Goal: Information Seeking & Learning: Learn about a topic

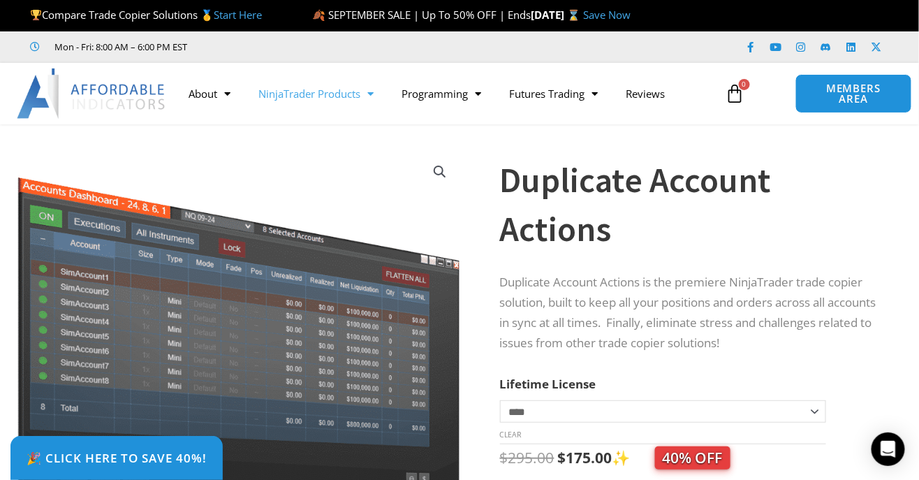
click at [368, 93] on span "Menu" at bounding box center [366, 94] width 13 height 24
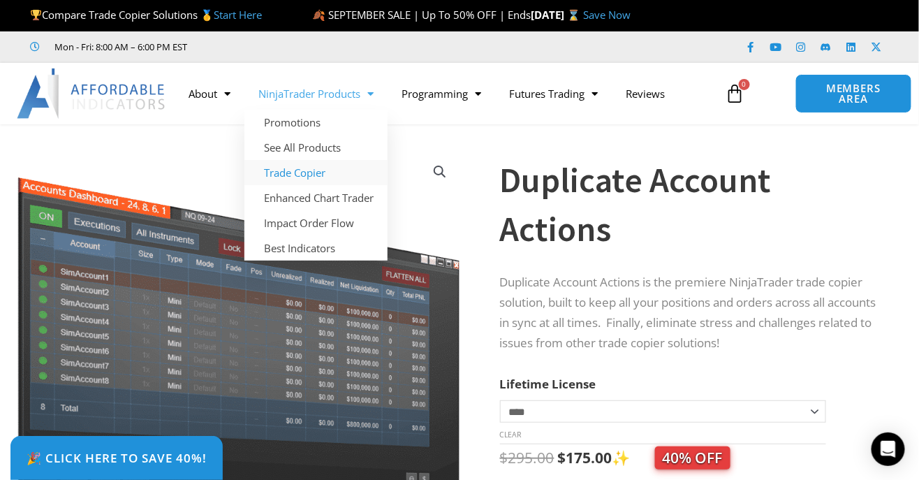
click at [309, 171] on link "Trade Copier" at bounding box center [315, 172] width 143 height 25
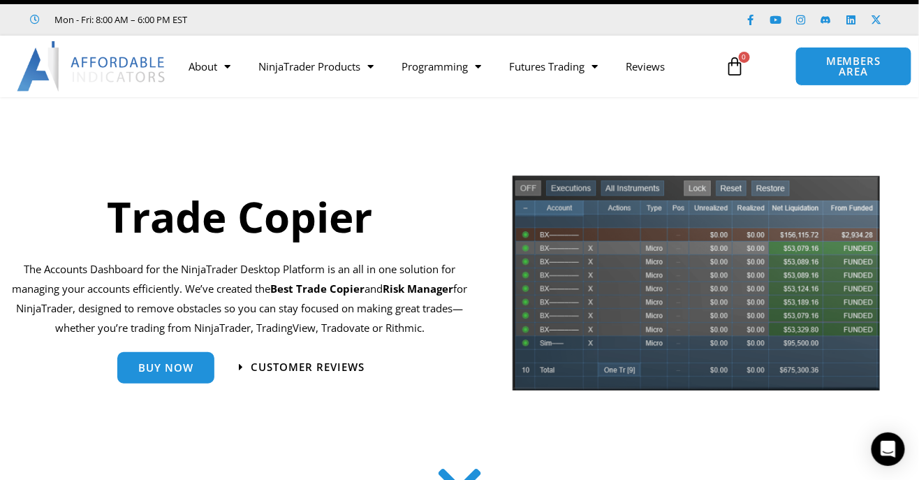
scroll to position [31, 0]
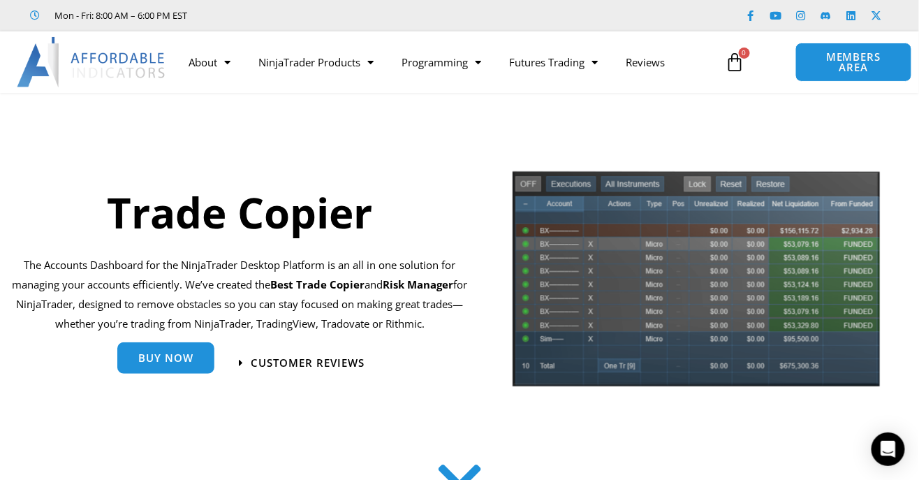
click at [160, 362] on span "Buy Now" at bounding box center [165, 358] width 55 height 10
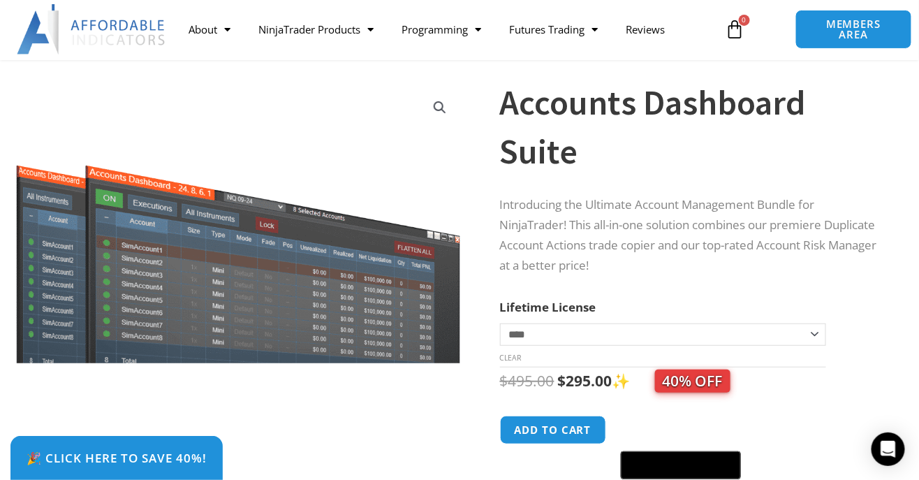
scroll to position [57, 0]
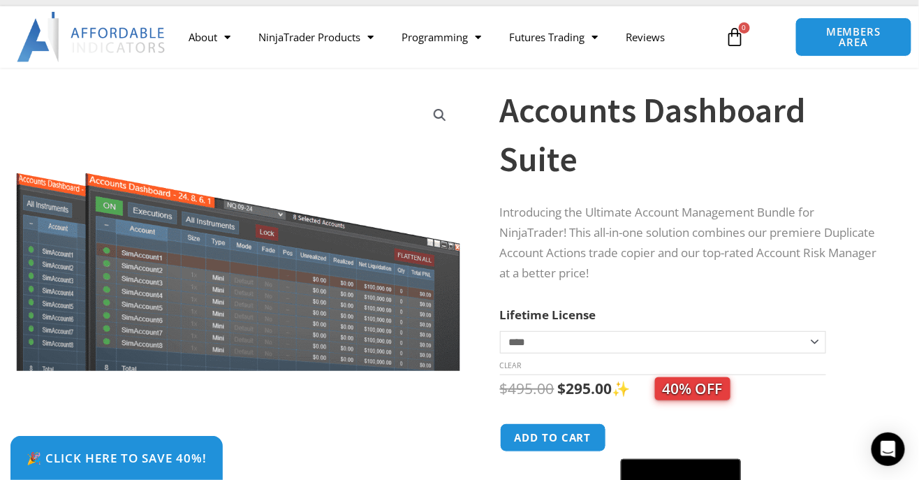
click at [812, 345] on select "**********" at bounding box center [663, 342] width 327 height 22
click at [880, 305] on form "**********" at bounding box center [692, 400] width 384 height 190
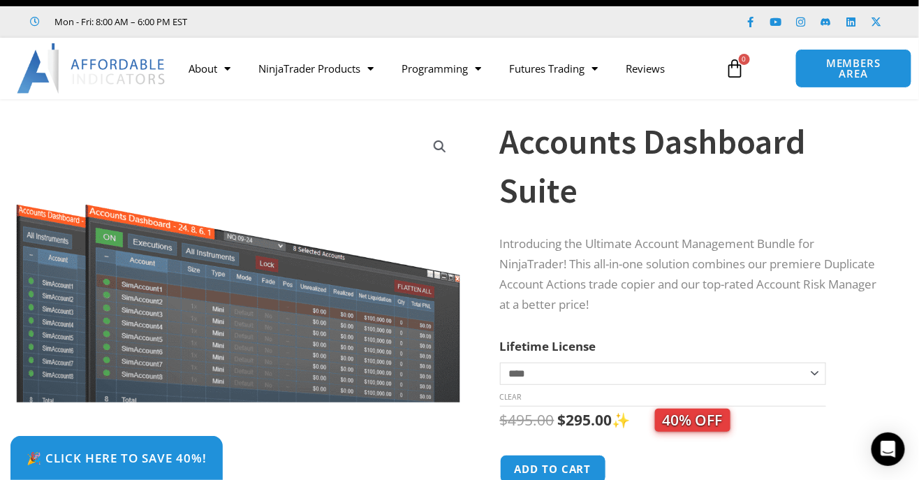
scroll to position [0, 0]
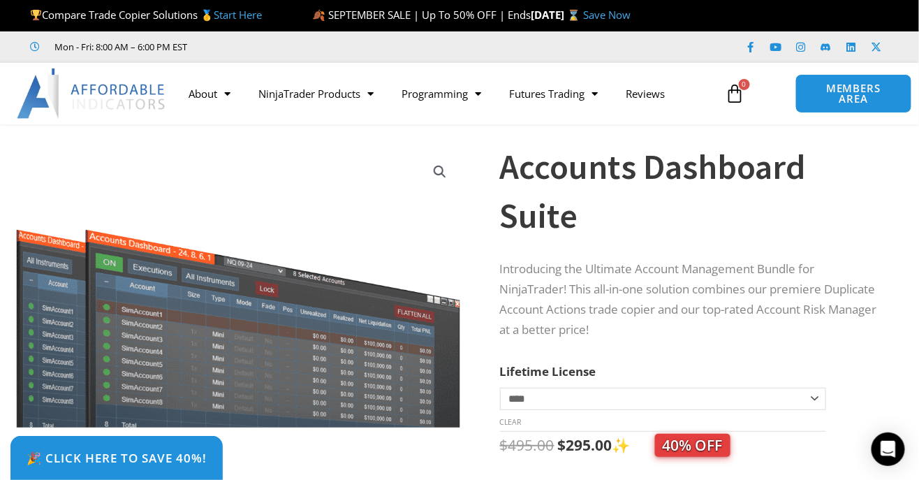
click at [237, 15] on link "Start Here" at bounding box center [238, 15] width 48 height 14
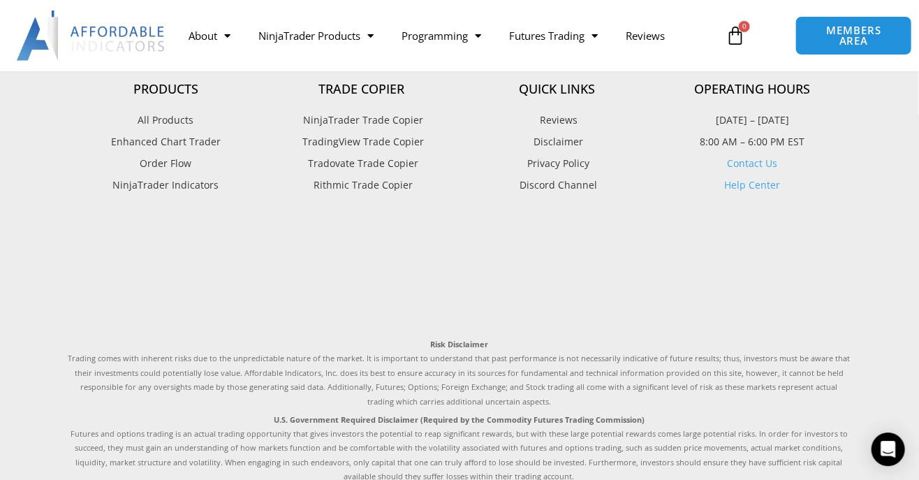
click at [40, 414] on footer "Products All Products Enhanced Chart Trader Order Flow NinjaTrader Indicators T…" at bounding box center [459, 359] width 919 height 680
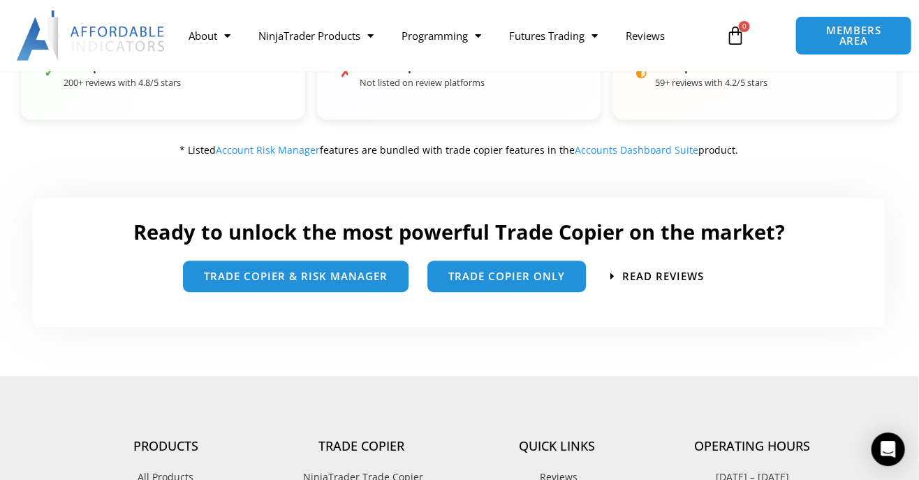
scroll to position [791, 0]
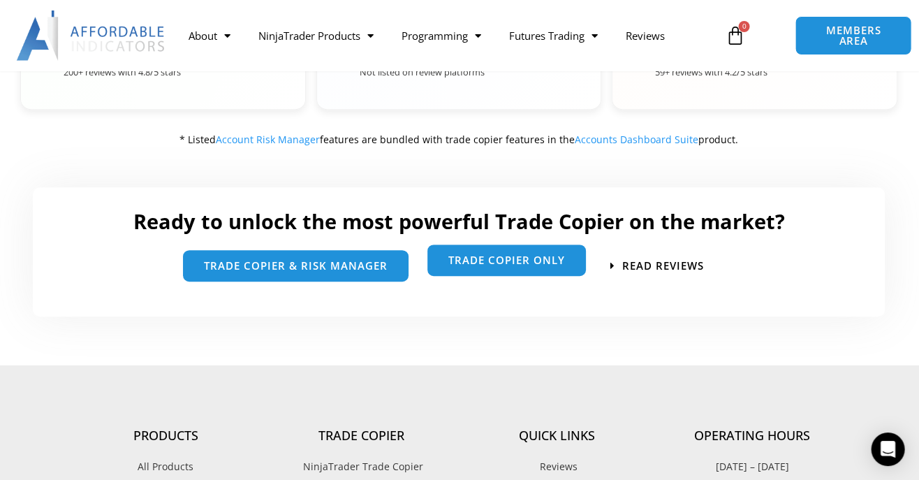
click at [527, 274] on link "Trade Copier Only" at bounding box center [507, 259] width 159 height 31
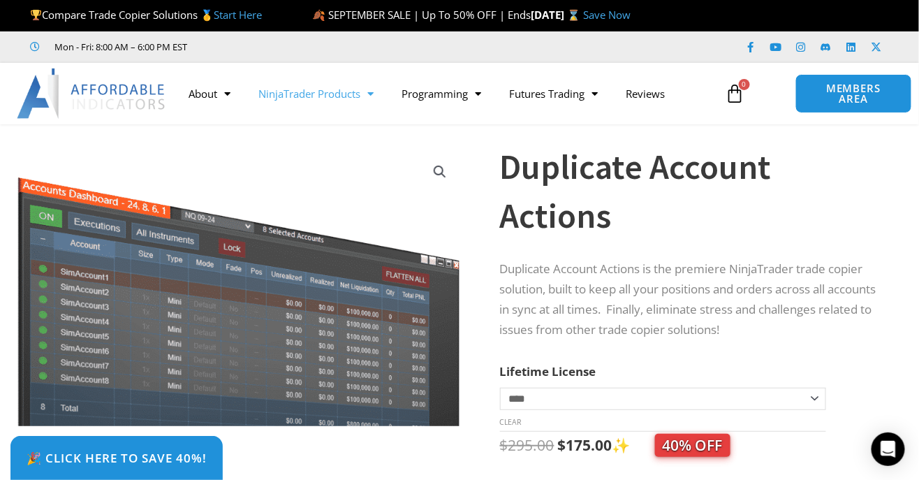
click at [372, 100] on span "Menu" at bounding box center [366, 94] width 13 height 24
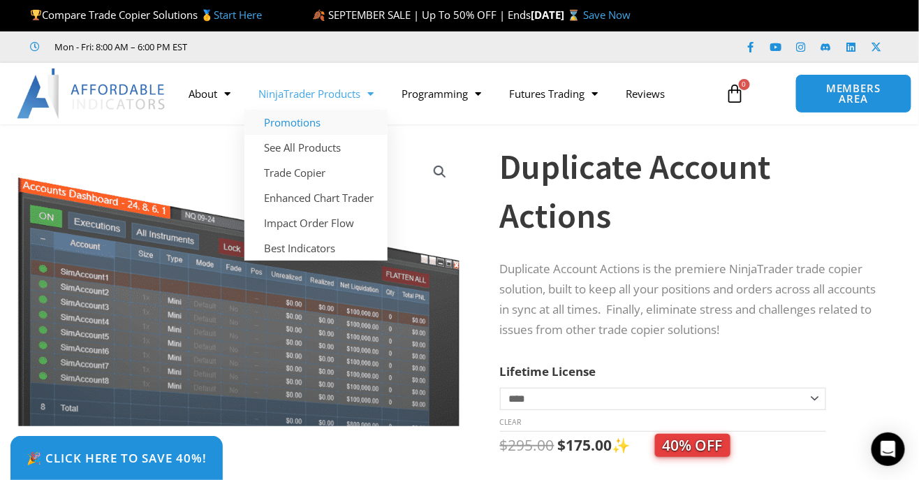
click at [305, 117] on link "Promotions" at bounding box center [315, 122] width 143 height 25
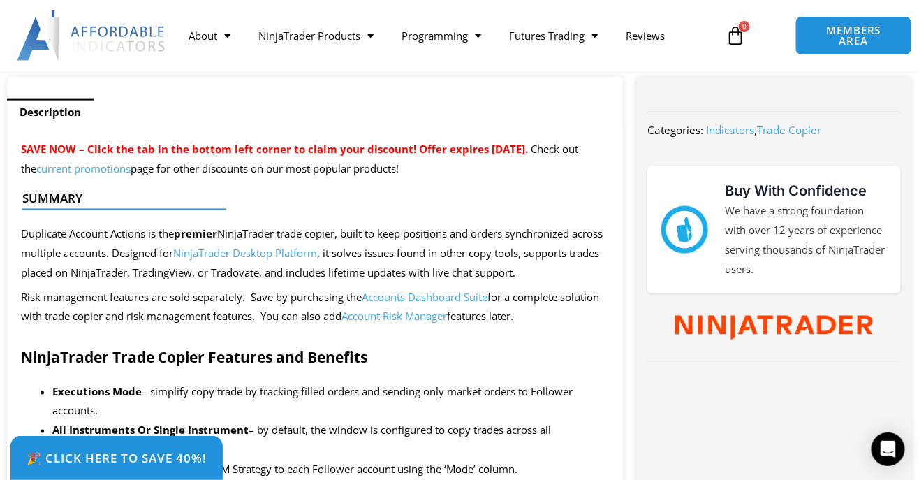
scroll to position [508, 0]
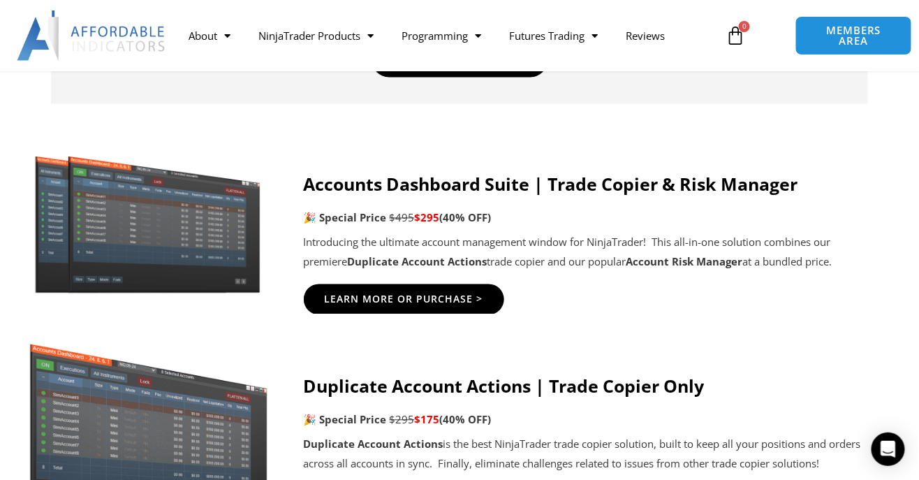
scroll to position [710, 0]
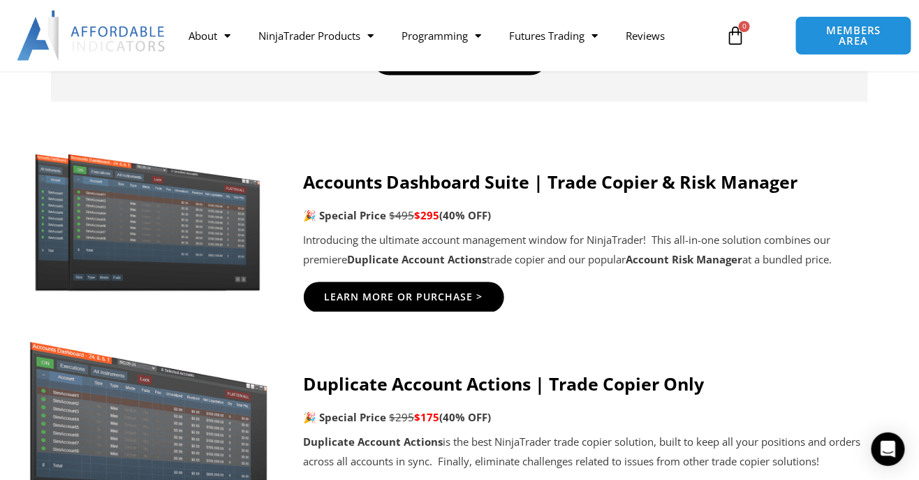
click at [645, 266] on strong "Account Risk Manager" at bounding box center [684, 260] width 117 height 14
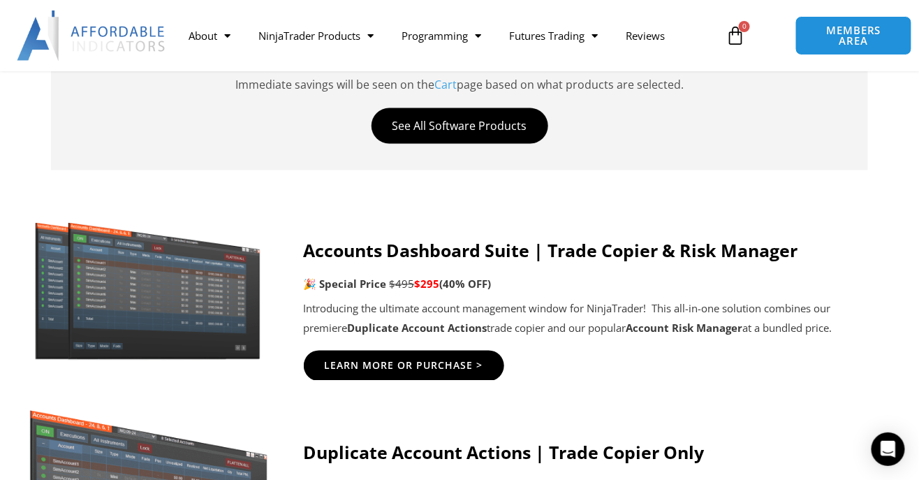
scroll to position [643, 0]
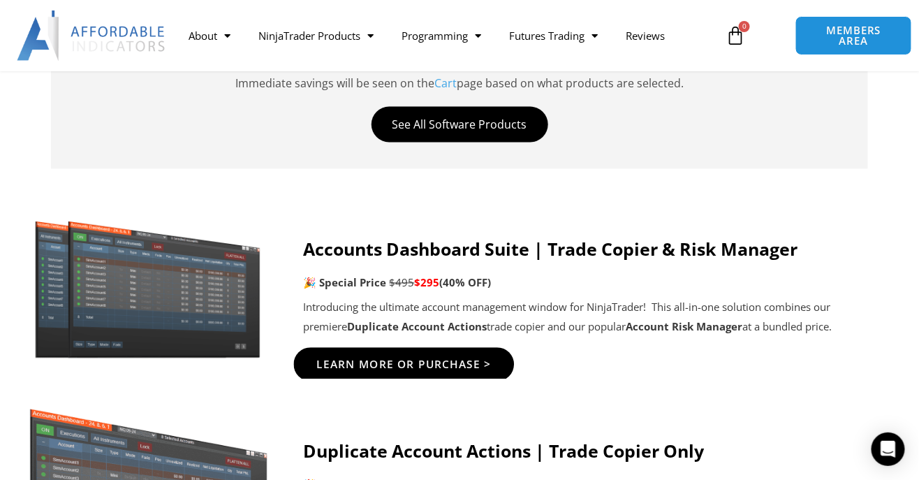
click at [448, 368] on span "Learn More Or Purchase >" at bounding box center [403, 365] width 175 height 10
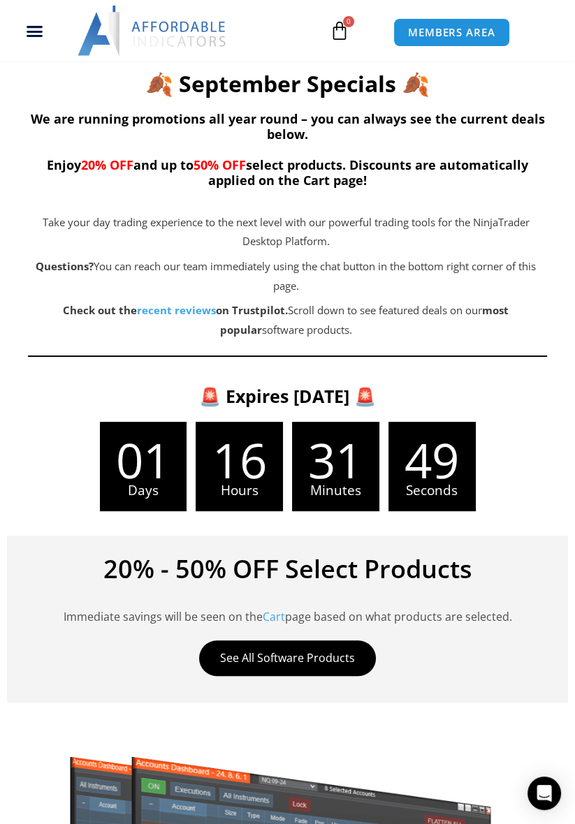
scroll to position [0, 0]
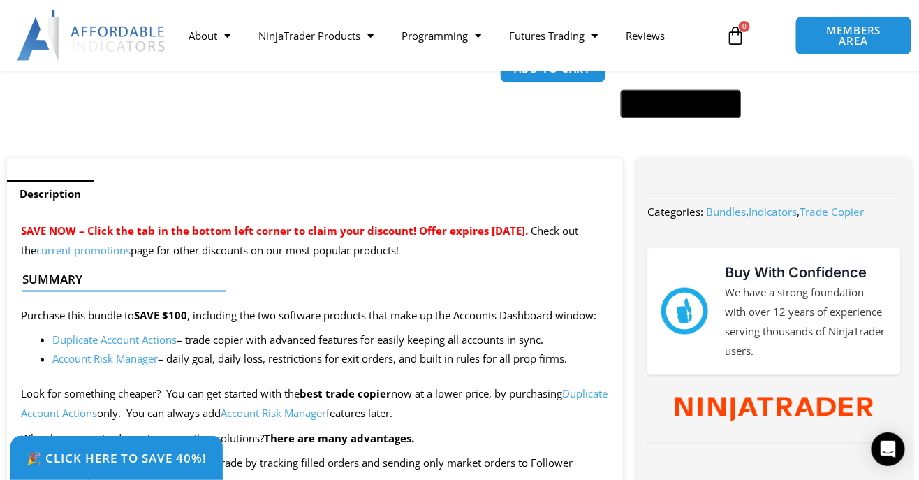
scroll to position [450, 0]
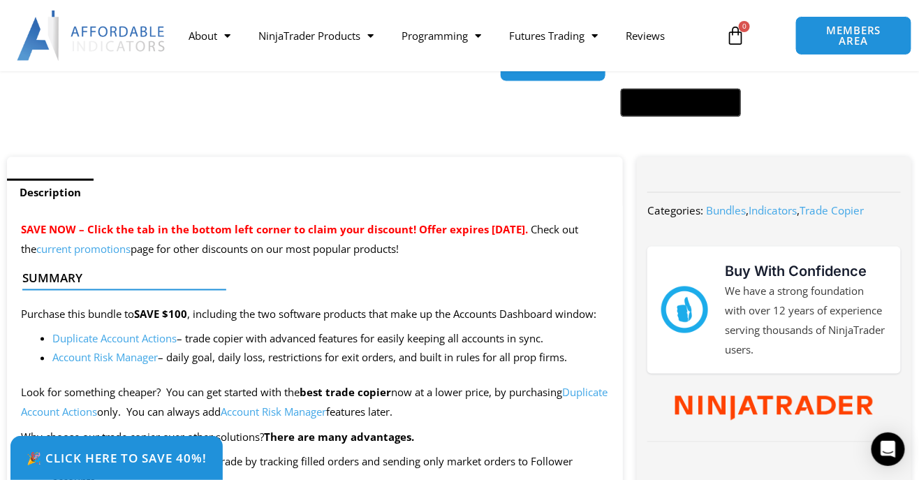
click at [96, 358] on link "Account Risk Manager" at bounding box center [104, 358] width 105 height 14
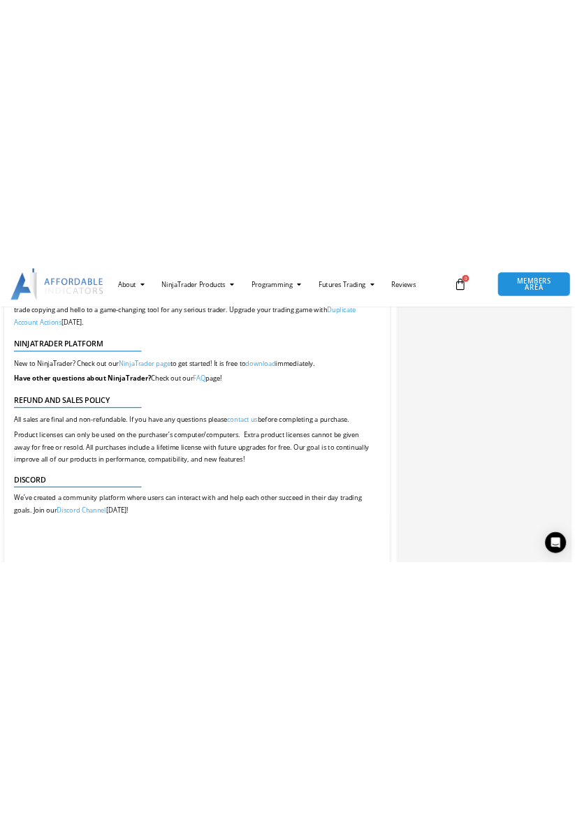
scroll to position [4304, 0]
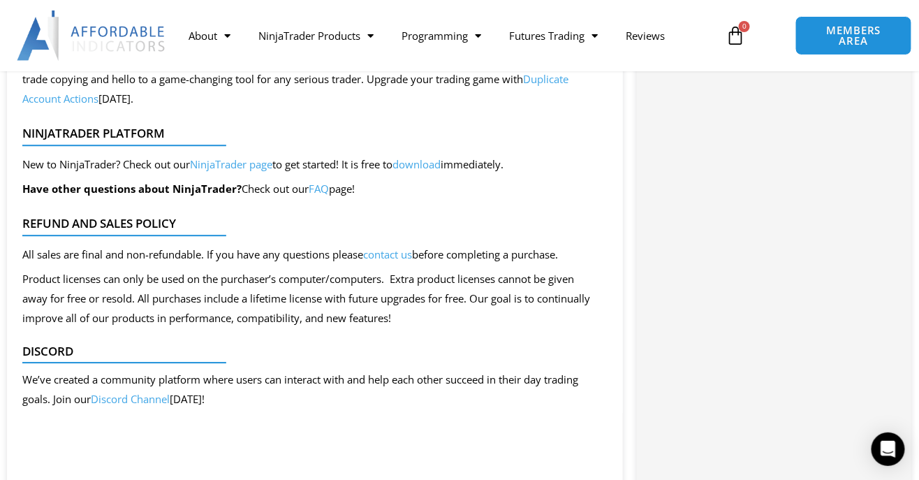
click at [49, 325] on span "Product licenses can only be used on the purchaser’s computer/computers. Extra …" at bounding box center [306, 298] width 568 height 53
click at [226, 171] on link "NinjaTrader page" at bounding box center [231, 164] width 82 height 14
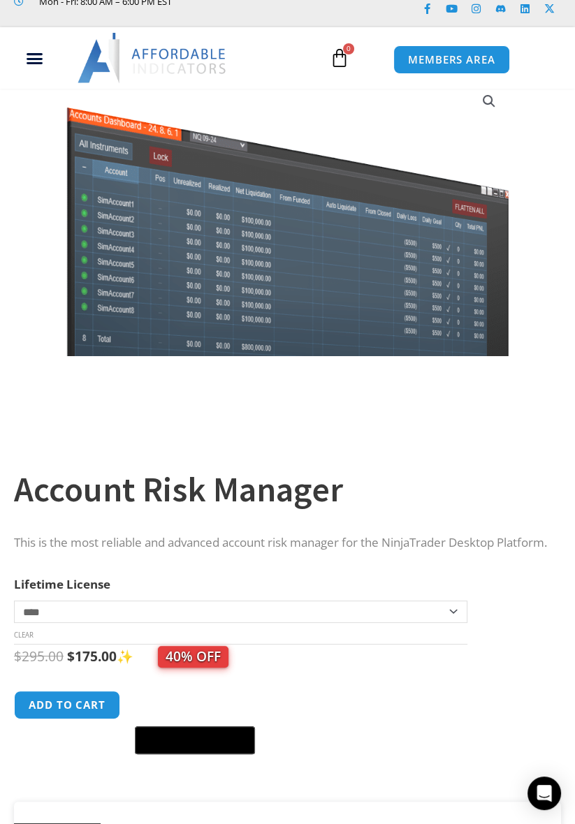
scroll to position [0, 0]
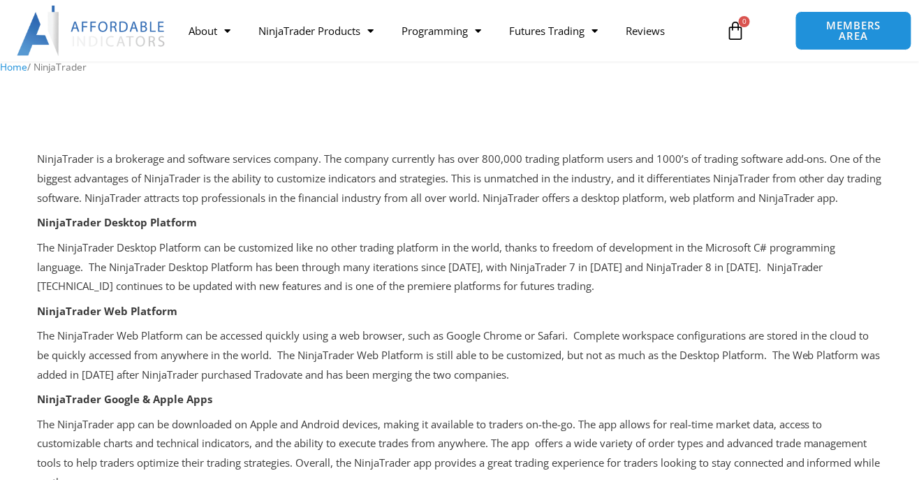
scroll to position [141, 0]
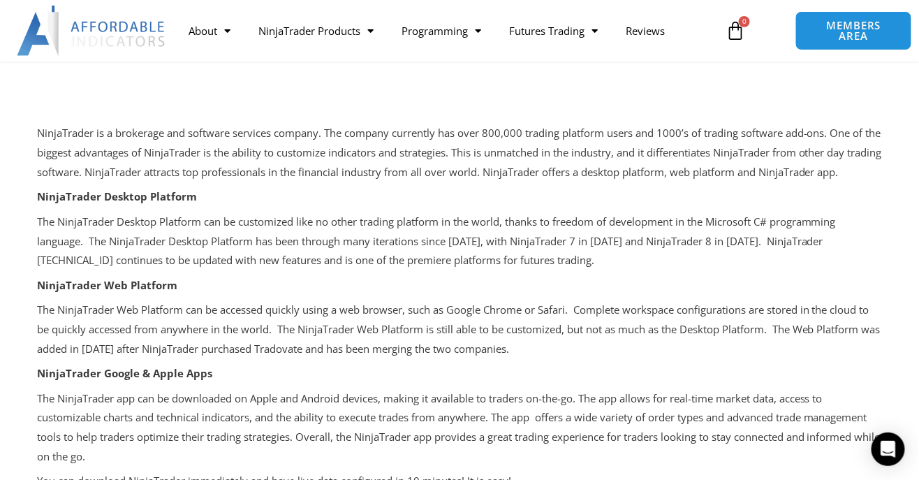
click at [14, 381] on div at bounding box center [459, 471] width 919 height 718
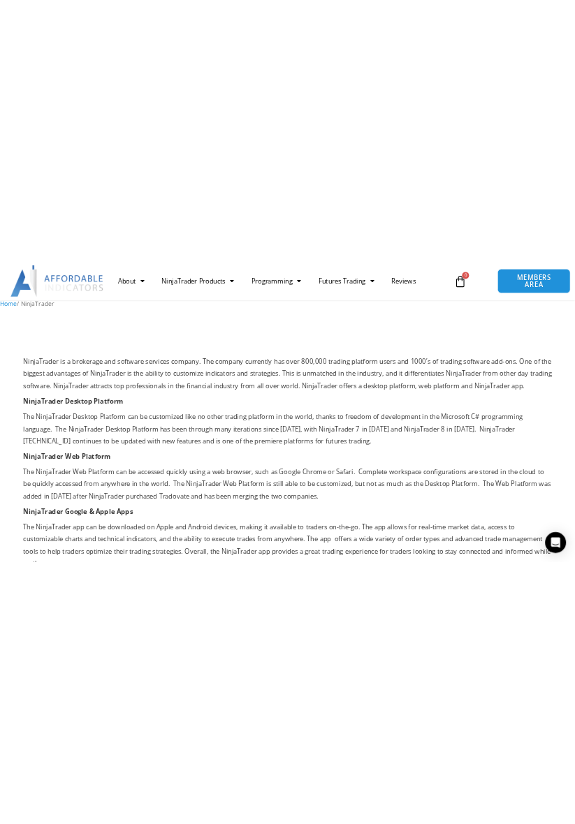
scroll to position [0, 0]
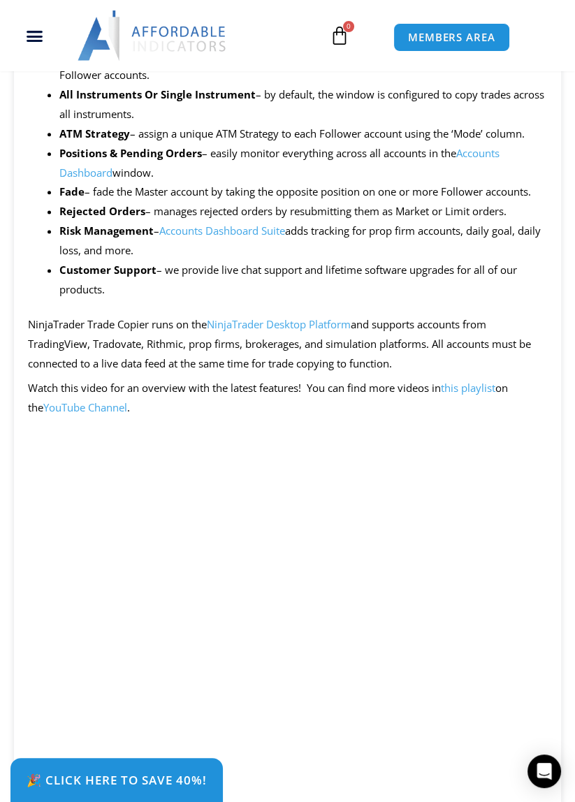
scroll to position [1366, 0]
